Goal: Communication & Community: Participate in discussion

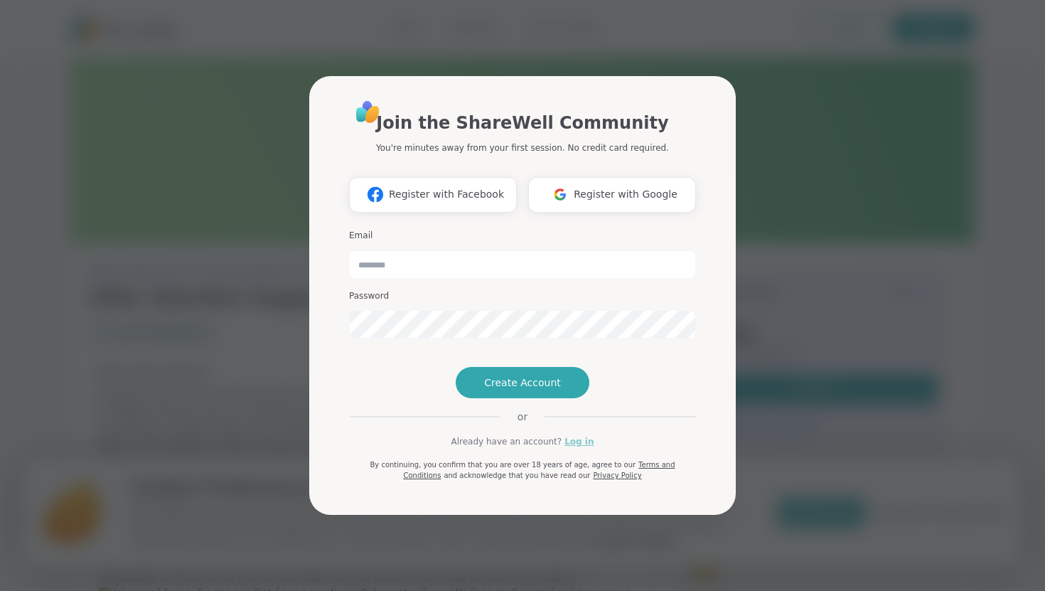
click at [571, 448] on link "Log in" at bounding box center [579, 441] width 29 height 13
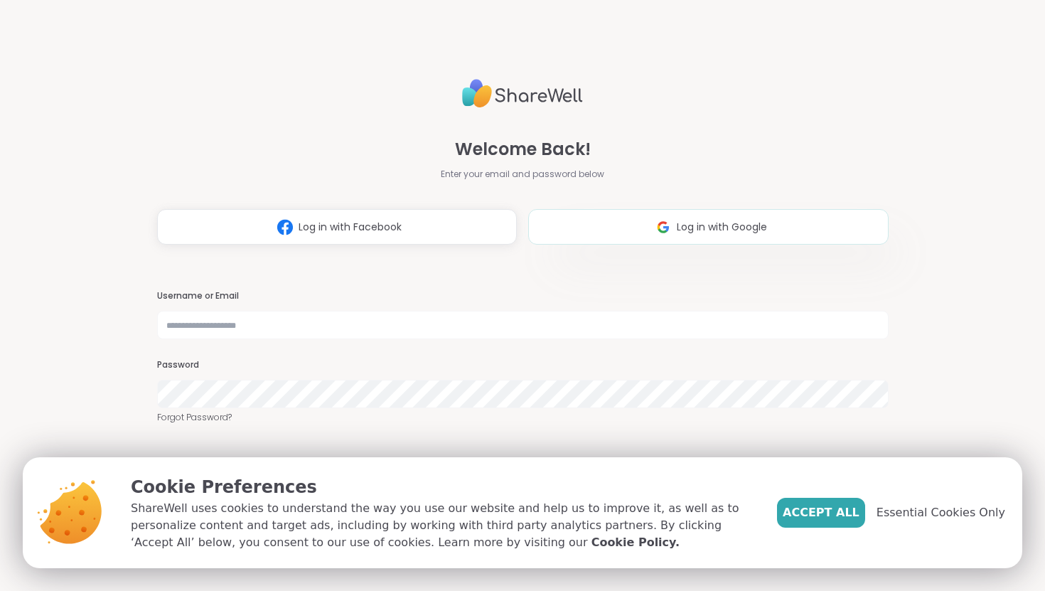
click at [705, 222] on span "Log in with Google" at bounding box center [722, 227] width 90 height 15
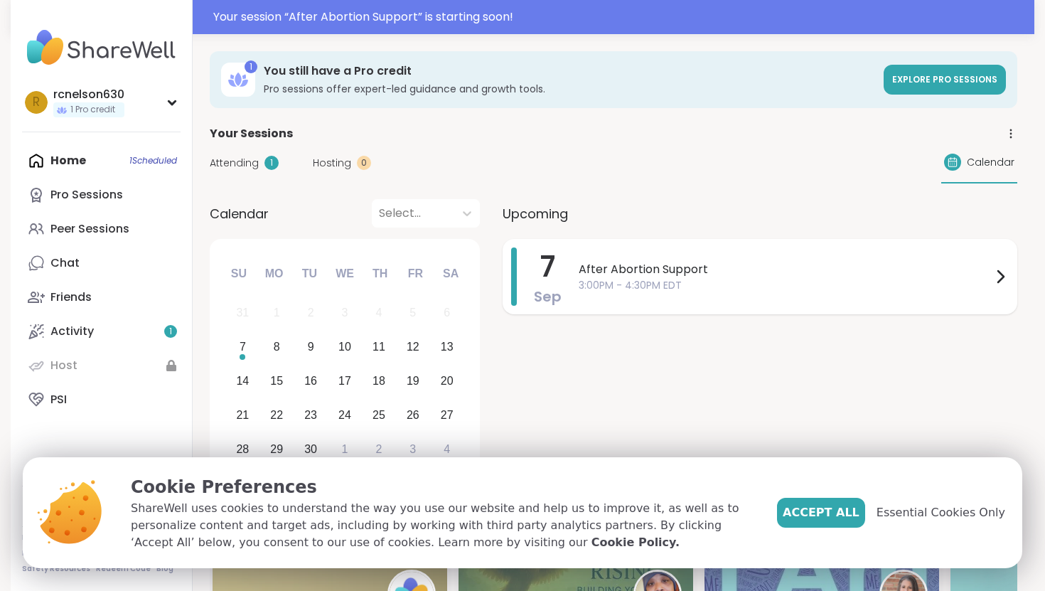
click at [1005, 279] on icon at bounding box center [1000, 276] width 17 height 17
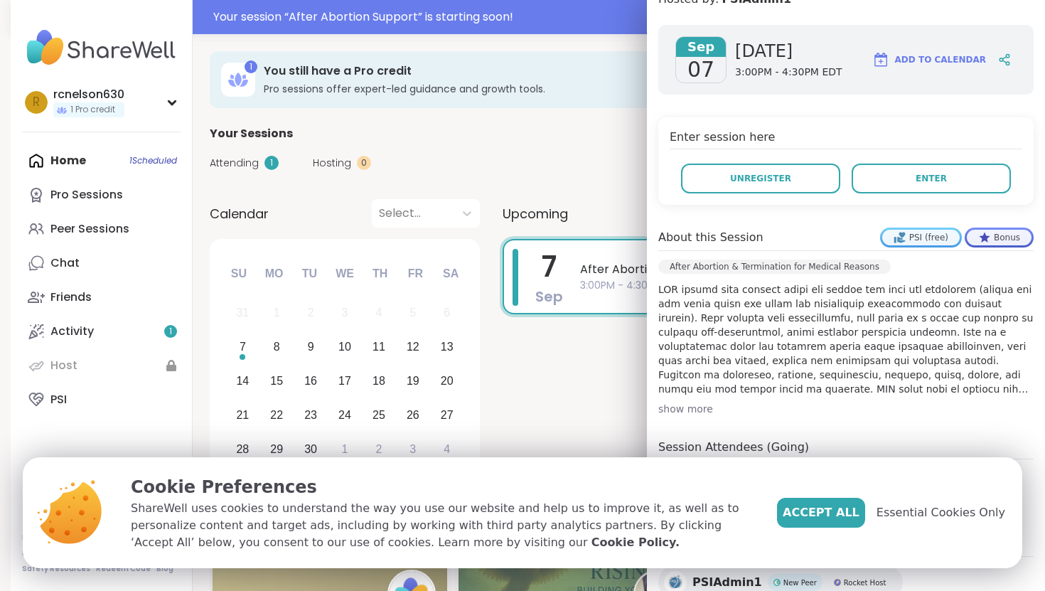
scroll to position [231, 0]
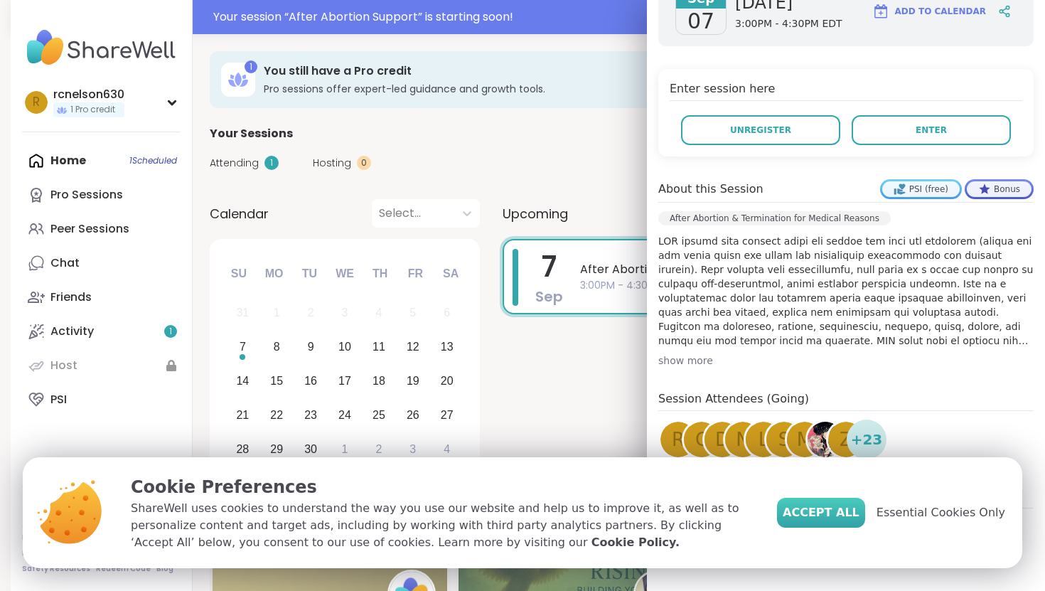
click at [815, 512] on span "Accept All" at bounding box center [821, 512] width 77 height 17
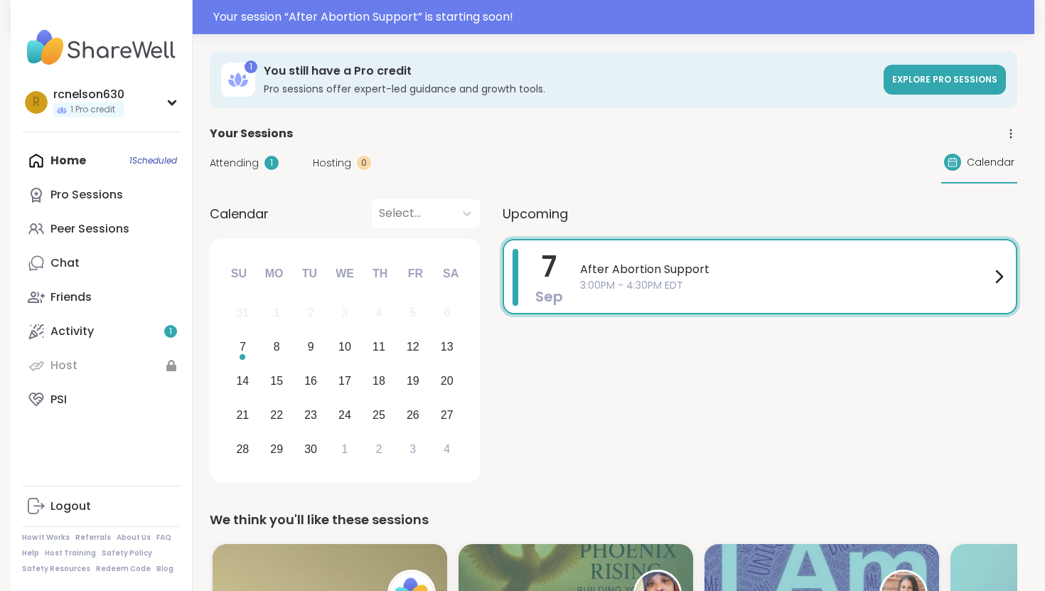
click at [741, 269] on span "After Abortion Support" at bounding box center [785, 269] width 410 height 17
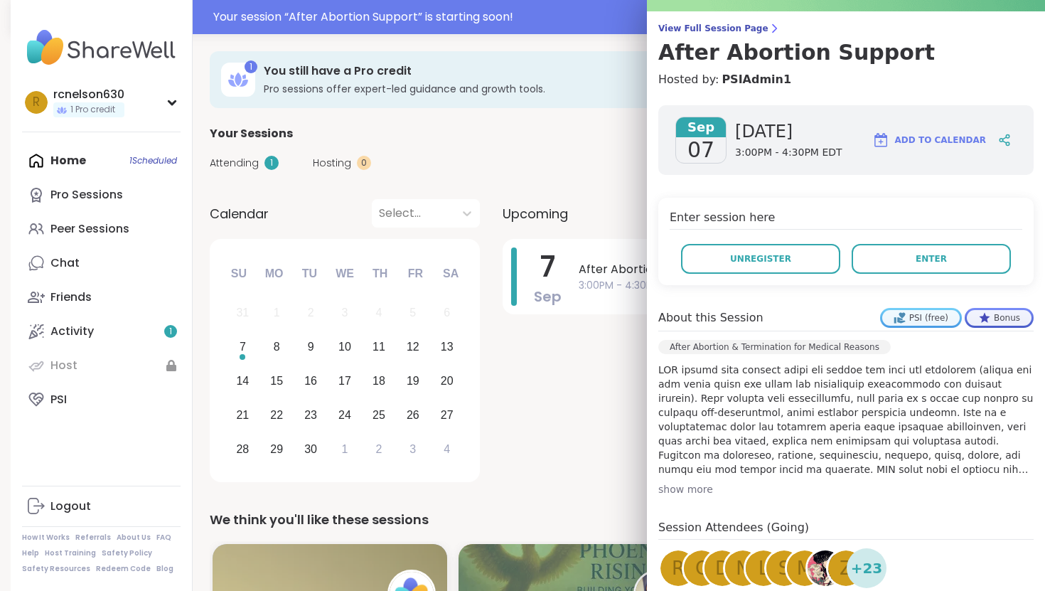
scroll to position [0, 0]
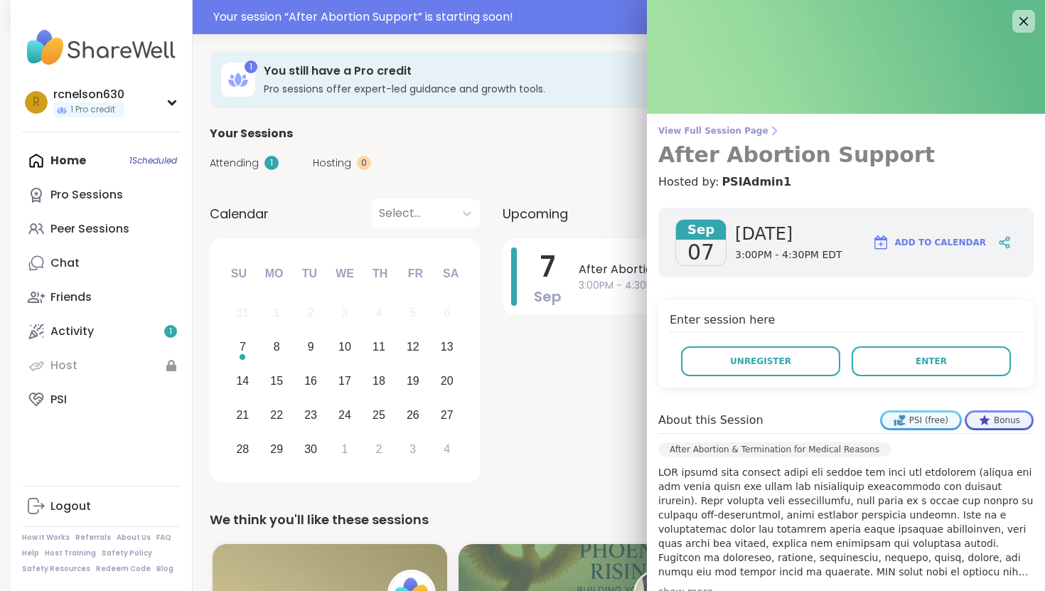
click at [726, 126] on span "View Full Session Page" at bounding box center [845, 130] width 375 height 11
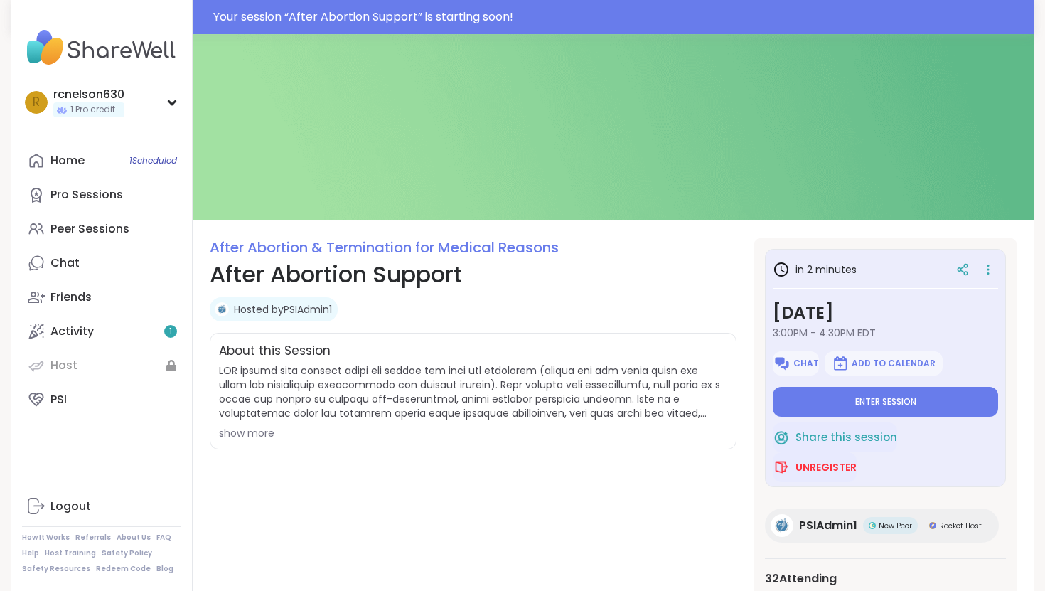
click at [241, 433] on div "show more" at bounding box center [473, 433] width 508 height 14
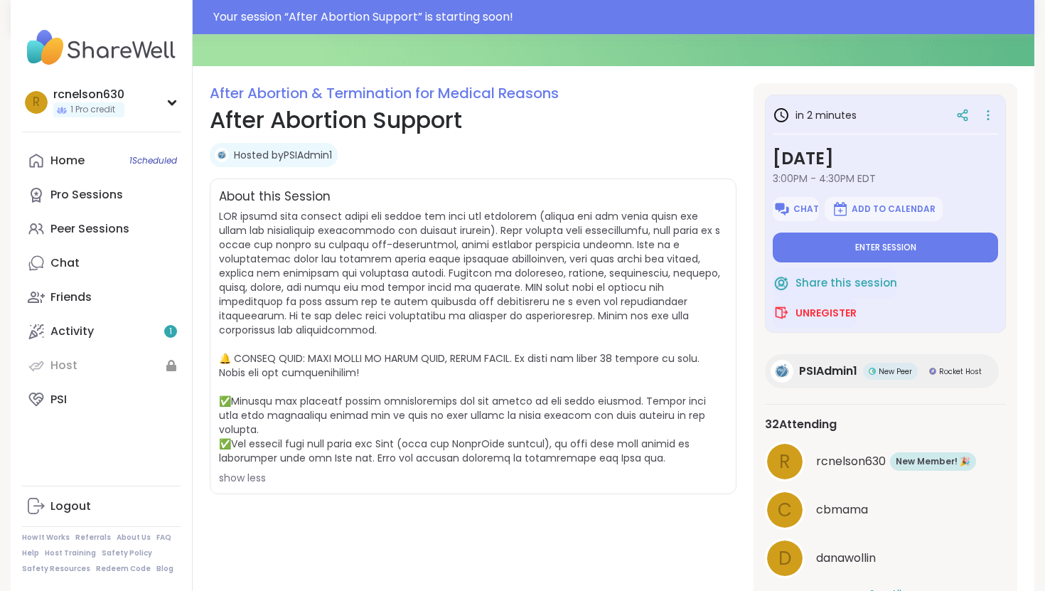
scroll to position [158, 0]
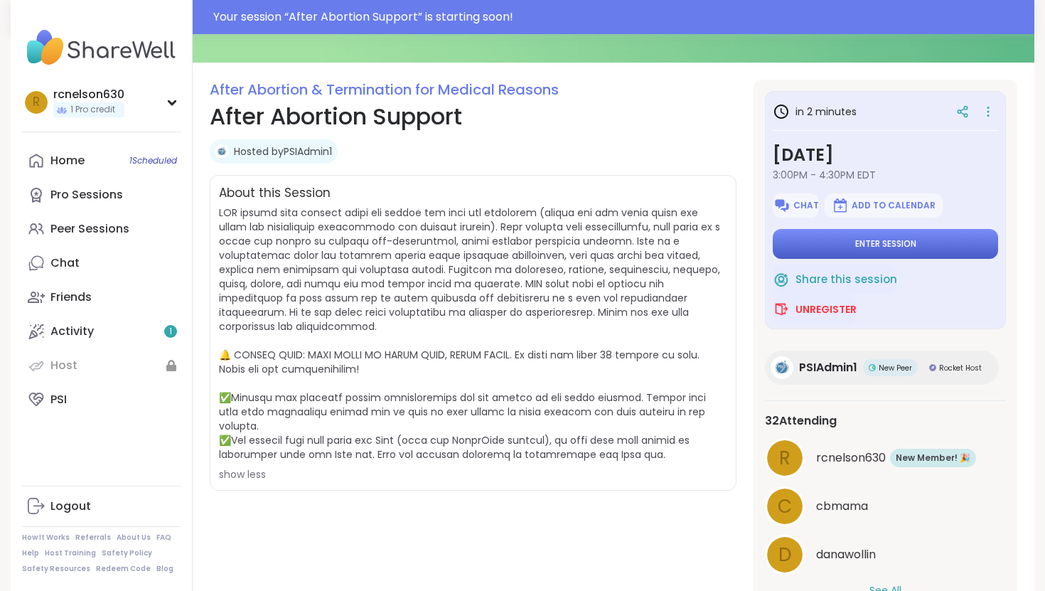
click at [814, 247] on button "Enter session" at bounding box center [885, 244] width 225 height 30
click at [862, 242] on span "Enter session" at bounding box center [885, 243] width 61 height 11
